Goal: Navigation & Orientation: Find specific page/section

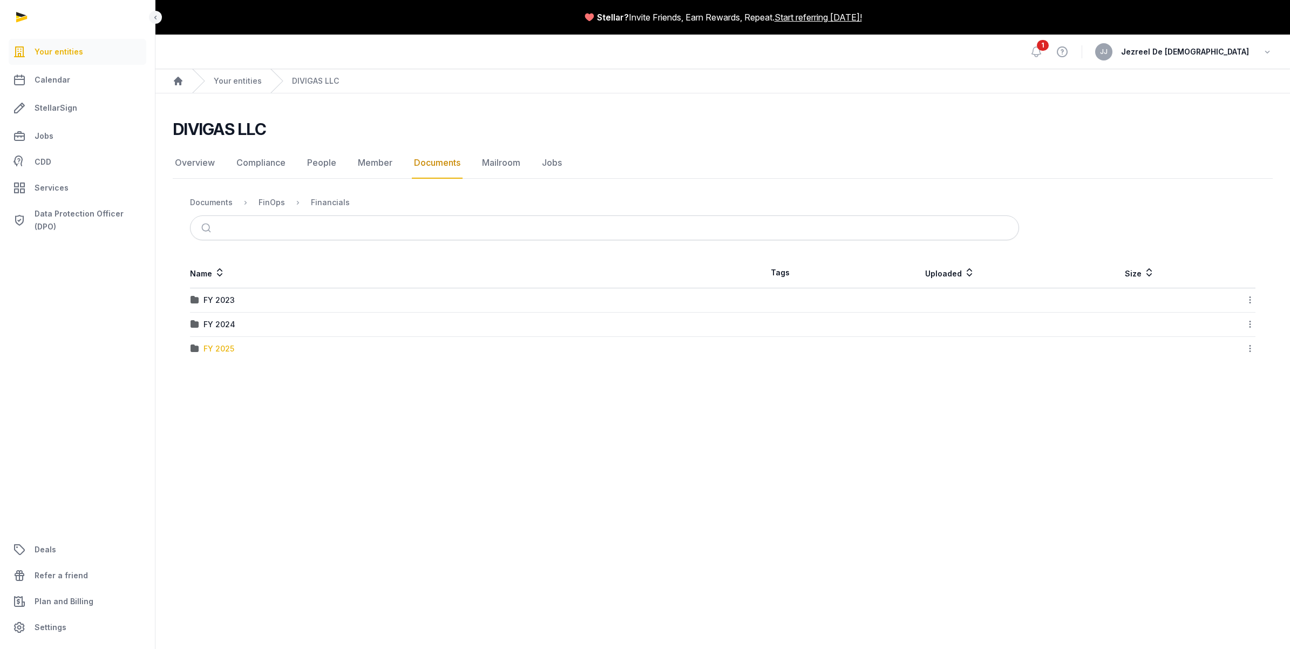
click at [220, 348] on div "FY 2025" at bounding box center [219, 348] width 31 height 11
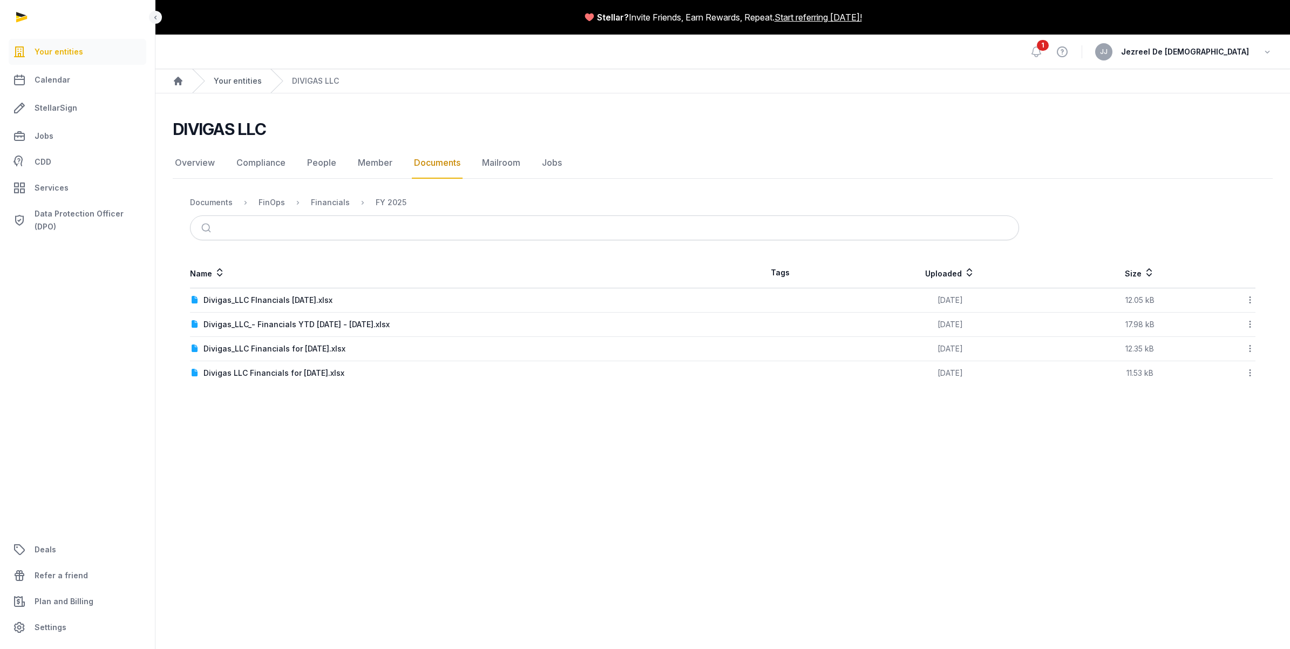
click at [221, 82] on link "Your entities" at bounding box center [238, 81] width 48 height 11
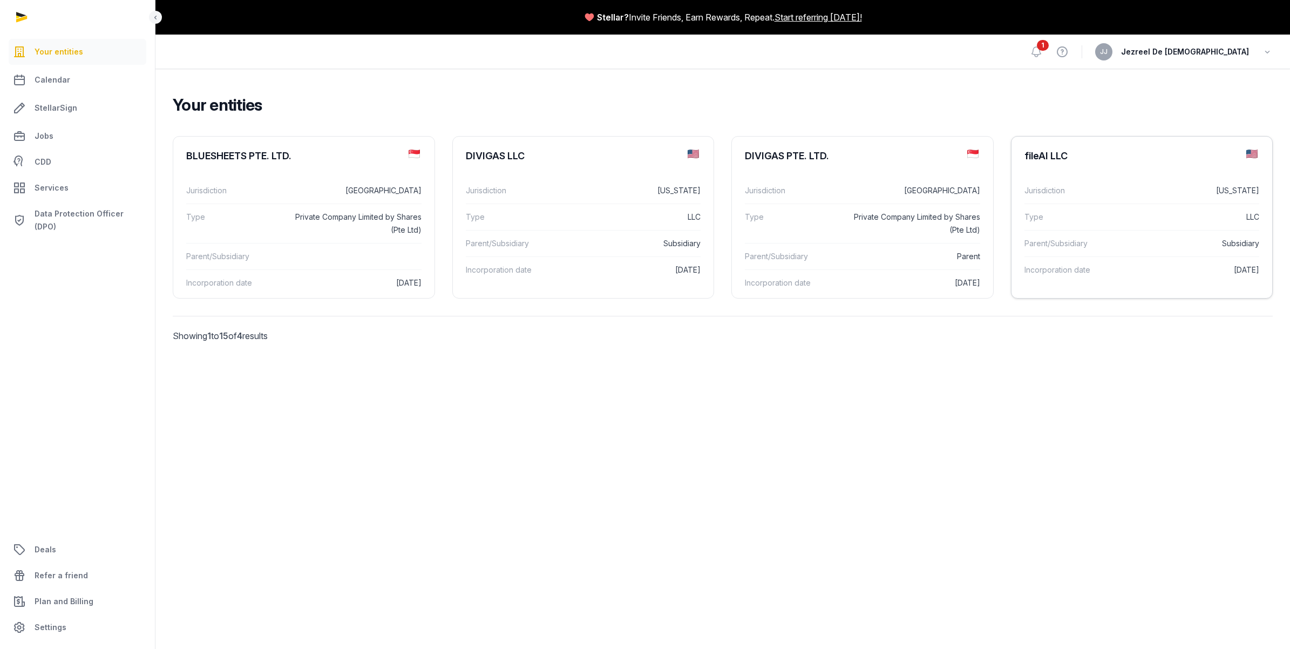
click at [1118, 235] on div "Parent/Subsidiary Subsidiary" at bounding box center [1142, 243] width 235 height 26
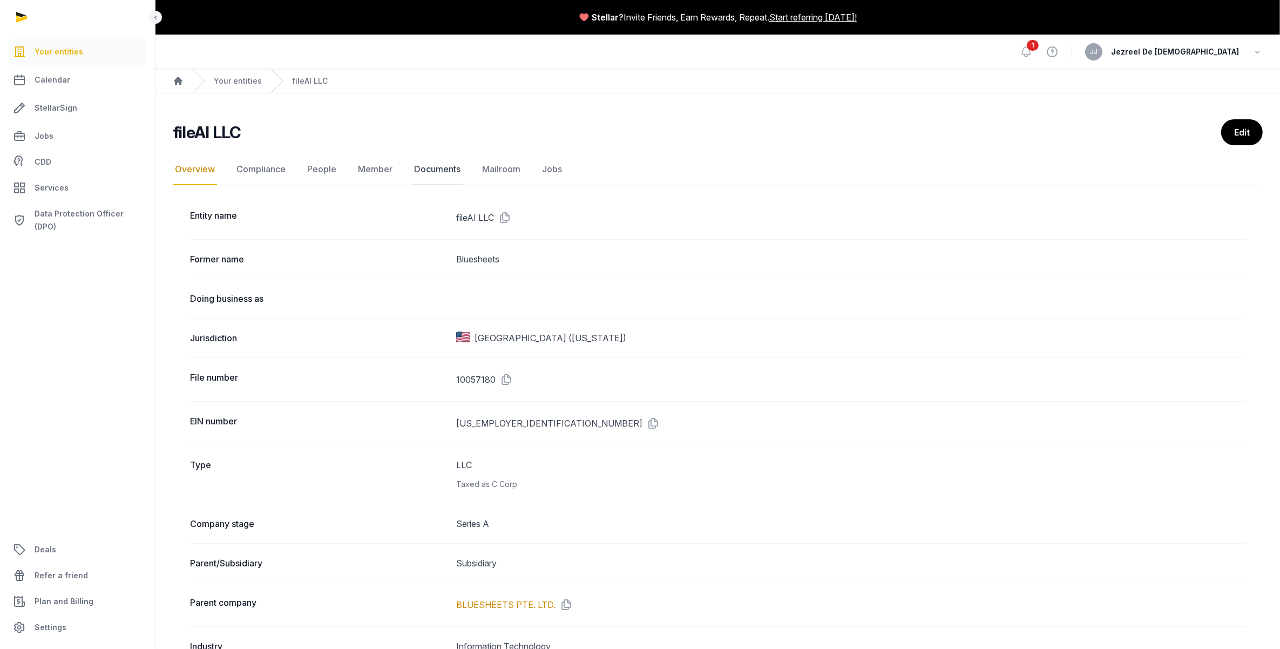
click at [454, 174] on link "Documents" at bounding box center [437, 169] width 51 height 31
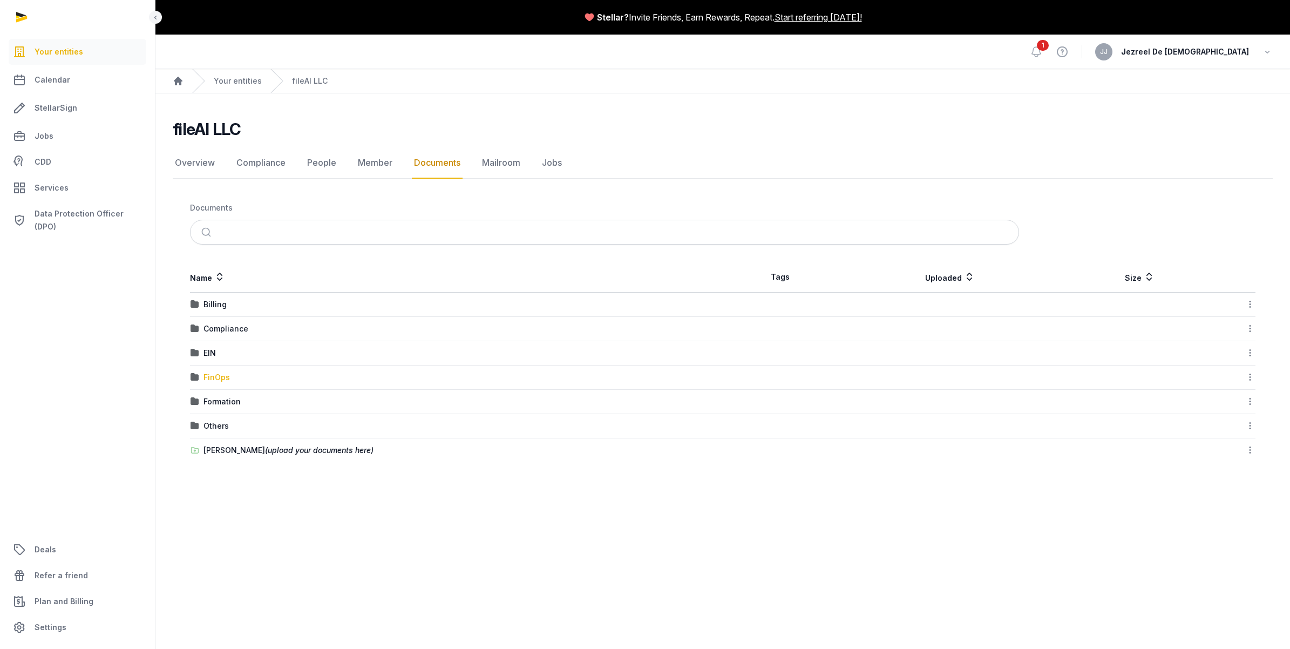
click at [217, 374] on div "FinOps" at bounding box center [217, 377] width 26 height 11
click at [219, 201] on div "Documents" at bounding box center [211, 202] width 43 height 11
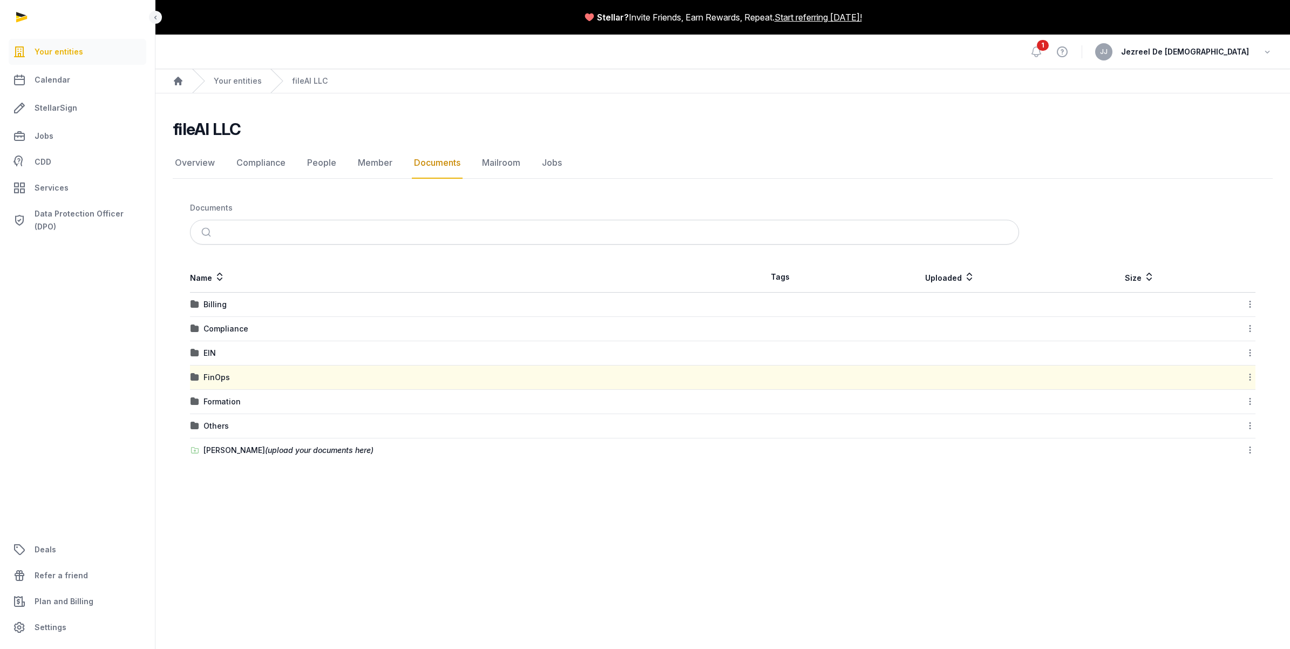
click at [265, 447] on span "(upload your documents here)" at bounding box center [319, 449] width 109 height 9
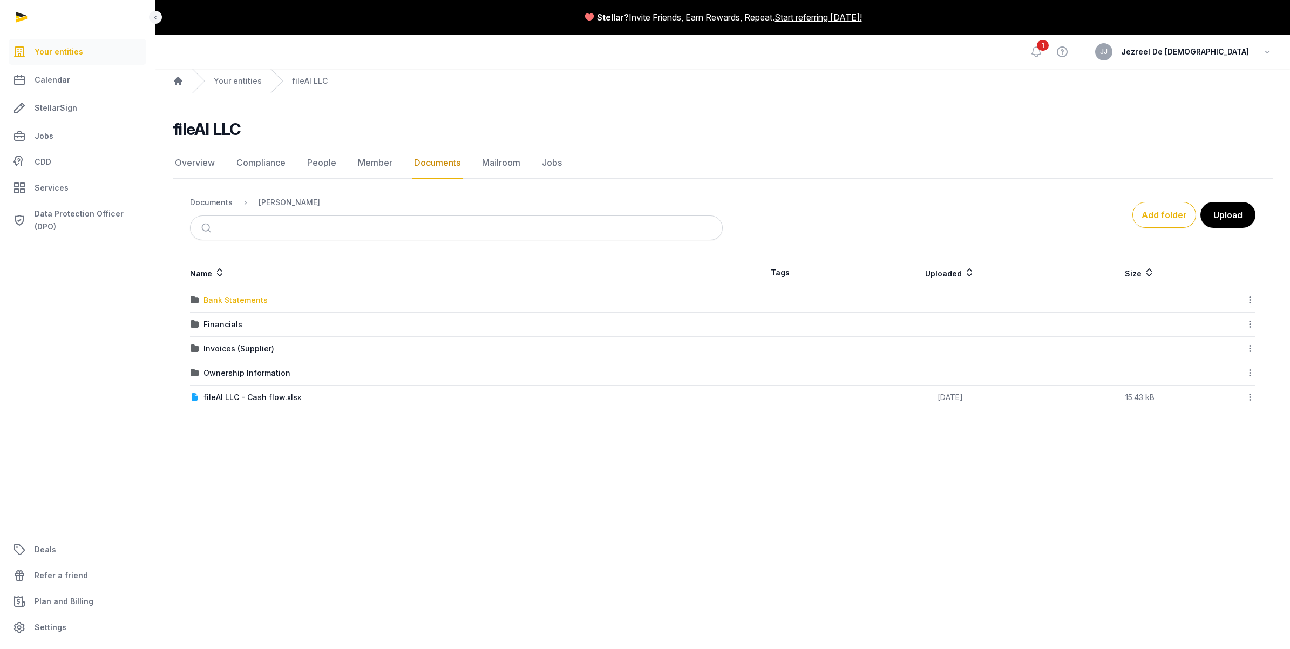
click at [225, 296] on div "Bank Statements" at bounding box center [236, 300] width 64 height 11
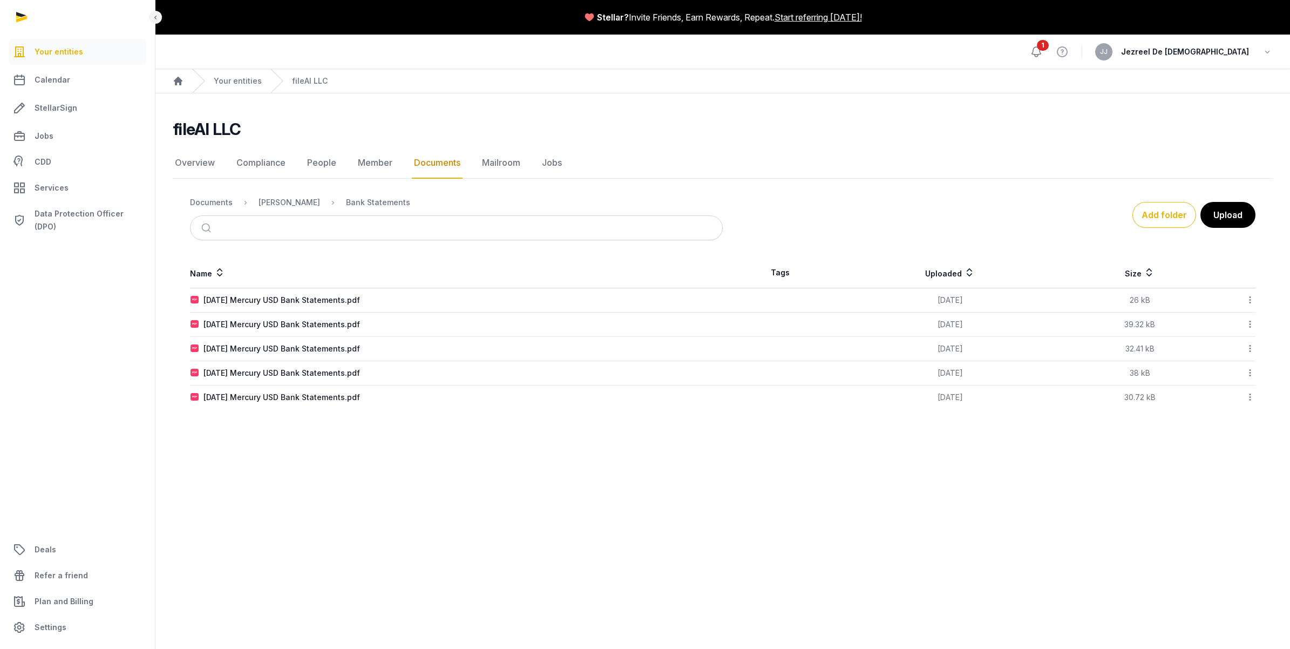
click at [1043, 52] on icon at bounding box center [1036, 51] width 13 height 13
